Goal: Navigation & Orientation: Find specific page/section

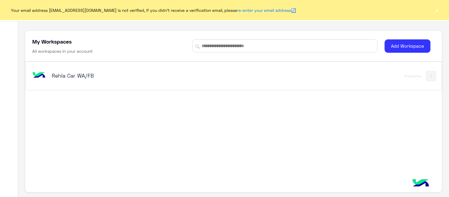
click at [76, 85] on div "Rehla Car WA/FB Enterprise" at bounding box center [233, 76] width 416 height 28
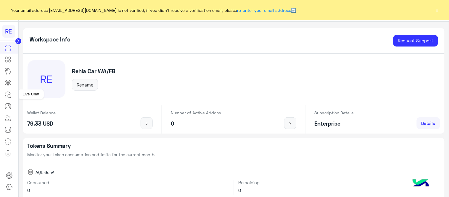
click at [6, 95] on icon at bounding box center [7, 94] width 7 height 7
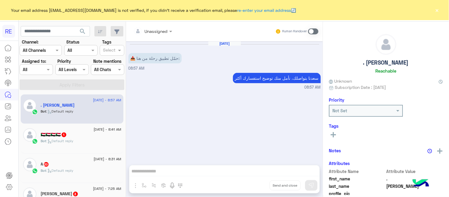
click at [436, 10] on button "×" at bounding box center [437, 10] width 6 height 6
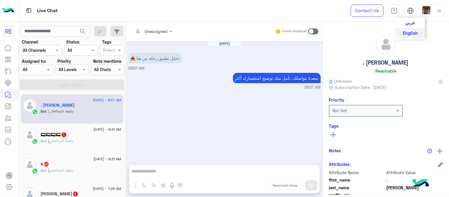
click at [411, 22] on span "عربي" at bounding box center [411, 22] width 10 height 5
